Goal: Information Seeking & Learning: Learn about a topic

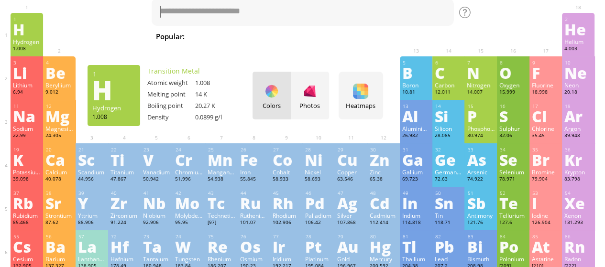
scroll to position [48, 0]
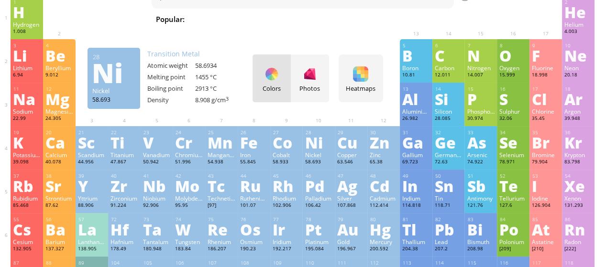
click at [316, 147] on div "Ni" at bounding box center [319, 142] width 28 height 15
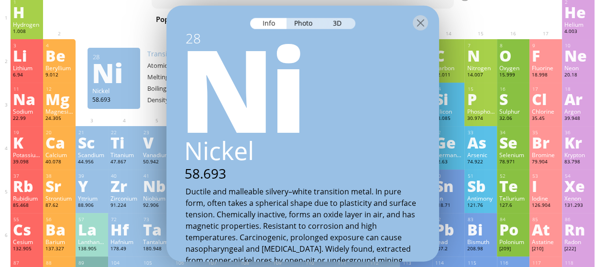
click at [321, 23] on div "3D" at bounding box center [338, 23] width 34 height 11
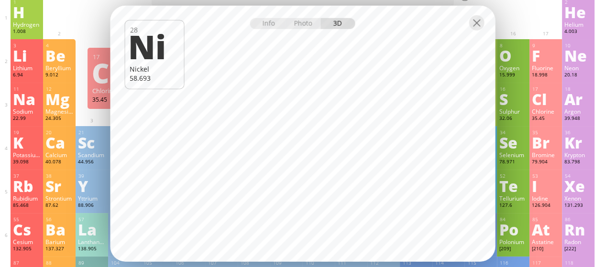
click at [547, 126] on div "17 Cl Chlorine 35.45 −1, +1, +2, +3, +4, +5, +6, +7 −1, +1, +2, +3, +4, +5, +6,…" at bounding box center [545, 105] width 33 height 44
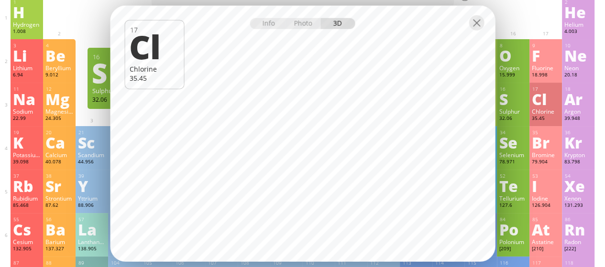
click at [511, 107] on div "S" at bounding box center [513, 98] width 28 height 15
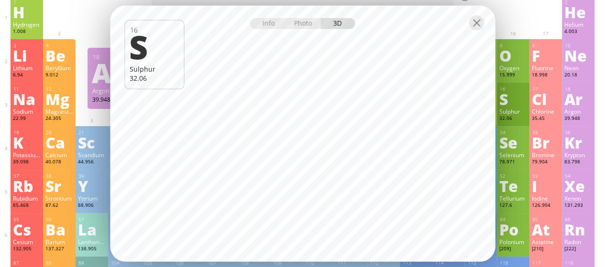
click at [569, 111] on div "18 Ar Argon 39.948 0 0 -189.3 °C -185.8 °C 1.784 g/l [Ne]3s 2 3p 6" at bounding box center [578, 105] width 33 height 44
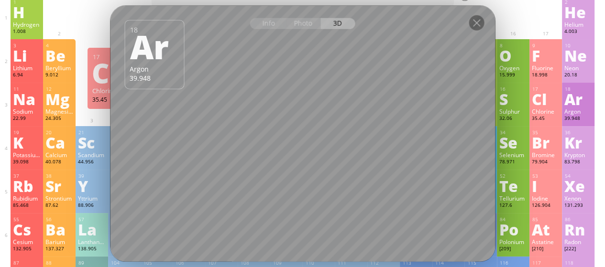
click at [538, 116] on div "35.45" at bounding box center [546, 119] width 28 height 8
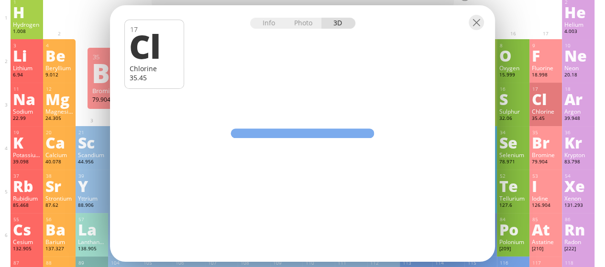
click at [543, 139] on div "Br" at bounding box center [546, 142] width 28 height 15
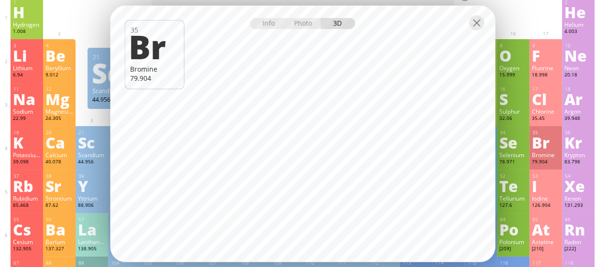
click at [93, 104] on div "21 Sc Scandium 44.956" at bounding box center [113, 78] width 53 height 61
click at [471, 27] on div at bounding box center [475, 22] width 15 height 15
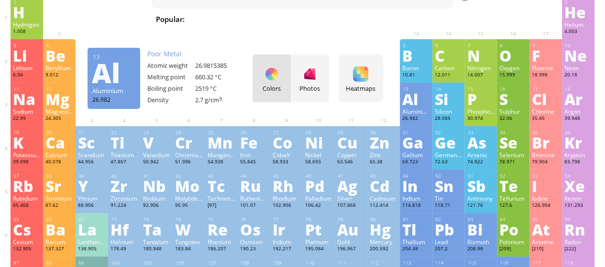
click at [421, 117] on div "26.982" at bounding box center [416, 119] width 28 height 8
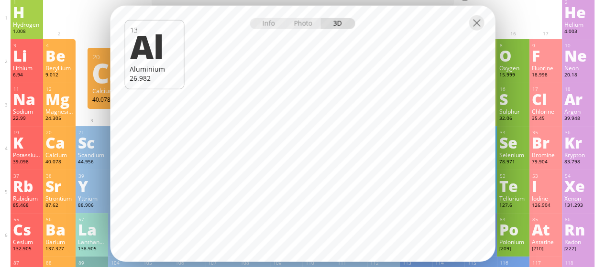
click at [62, 131] on div "20" at bounding box center [59, 133] width 27 height 6
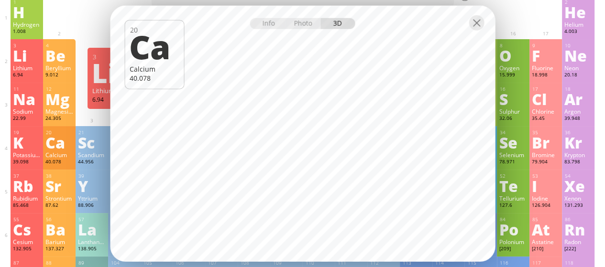
click at [26, 63] on div "Li" at bounding box center [27, 55] width 28 height 15
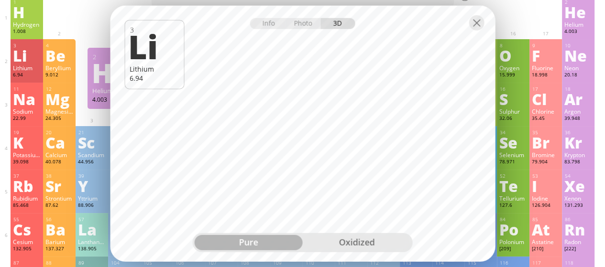
click at [344, 234] on div "pure oxidized" at bounding box center [303, 242] width 220 height 19
click at [333, 250] on div "pure oxidized" at bounding box center [303, 242] width 220 height 19
click at [337, 238] on div "oxidized" at bounding box center [357, 242] width 108 height 15
